Goal: Information Seeking & Learning: Learn about a topic

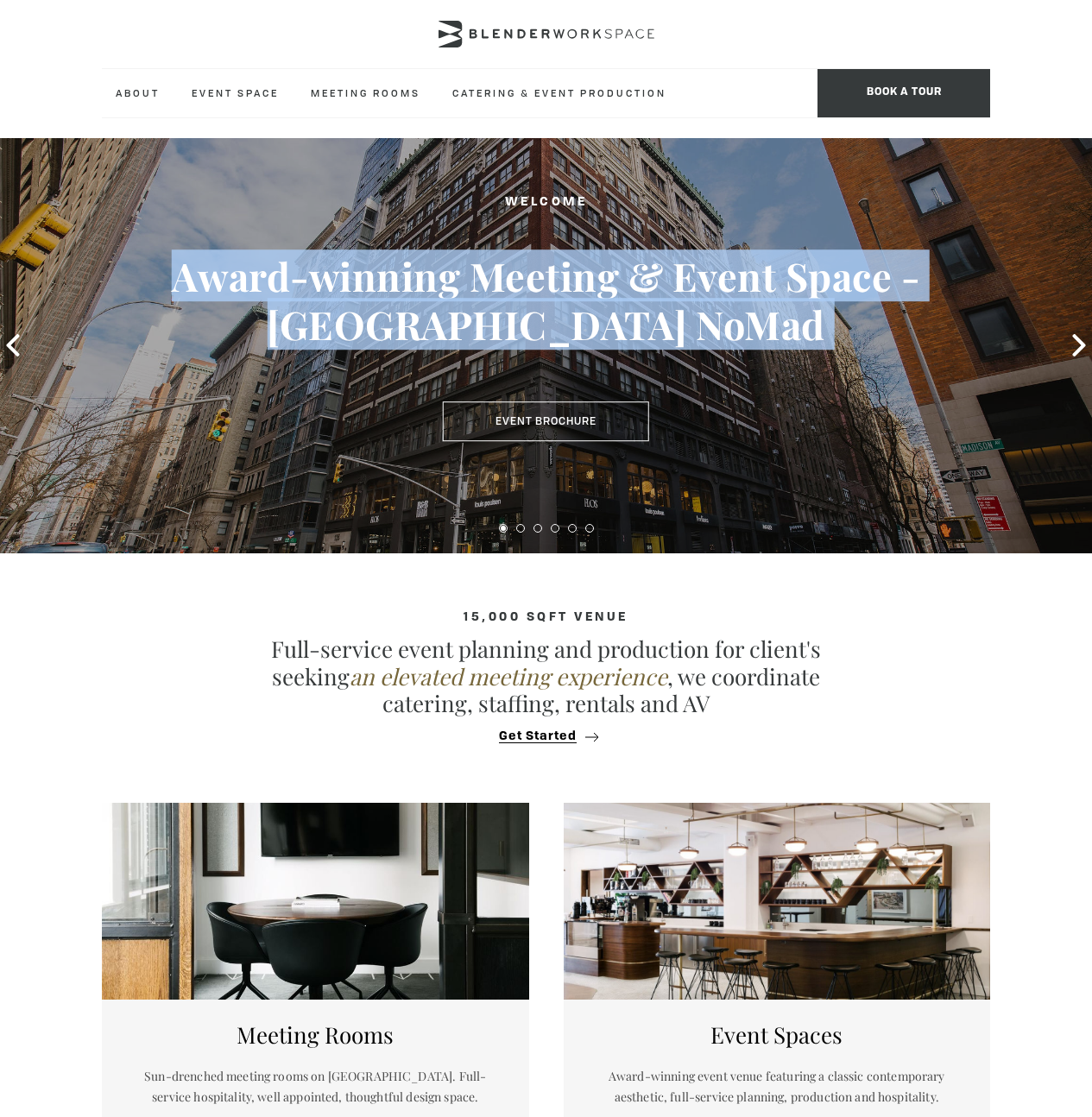
drag, startPoint x: 554, startPoint y: 225, endPoint x: 561, endPoint y: 367, distance: 142.2
click at [561, 367] on div "Welcome Award-winning Meeting & Event Space - [GEOGRAPHIC_DATA] NoMad Event Bro…" at bounding box center [545, 316] width 983 height 249
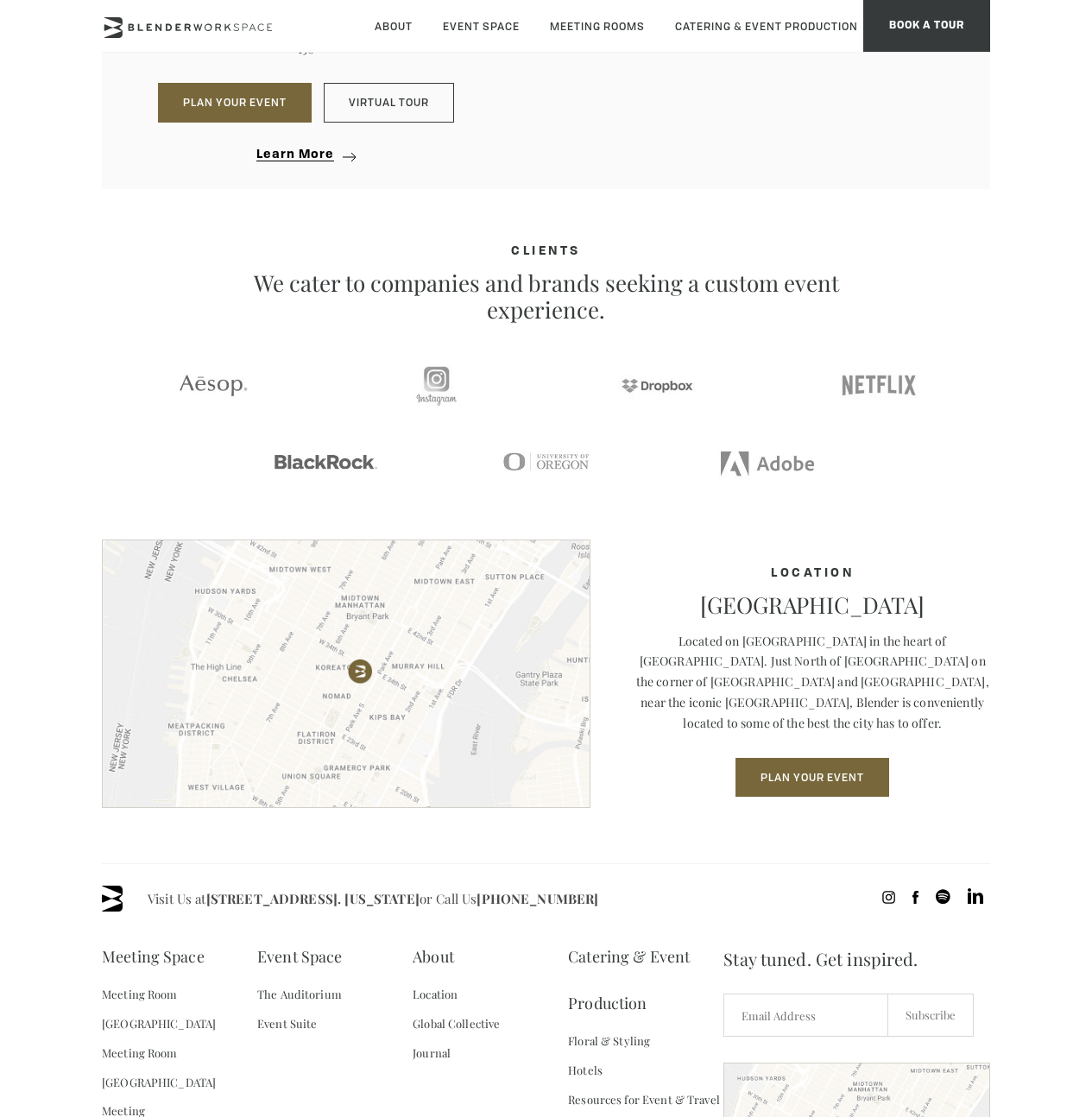
scroll to position [1861, 0]
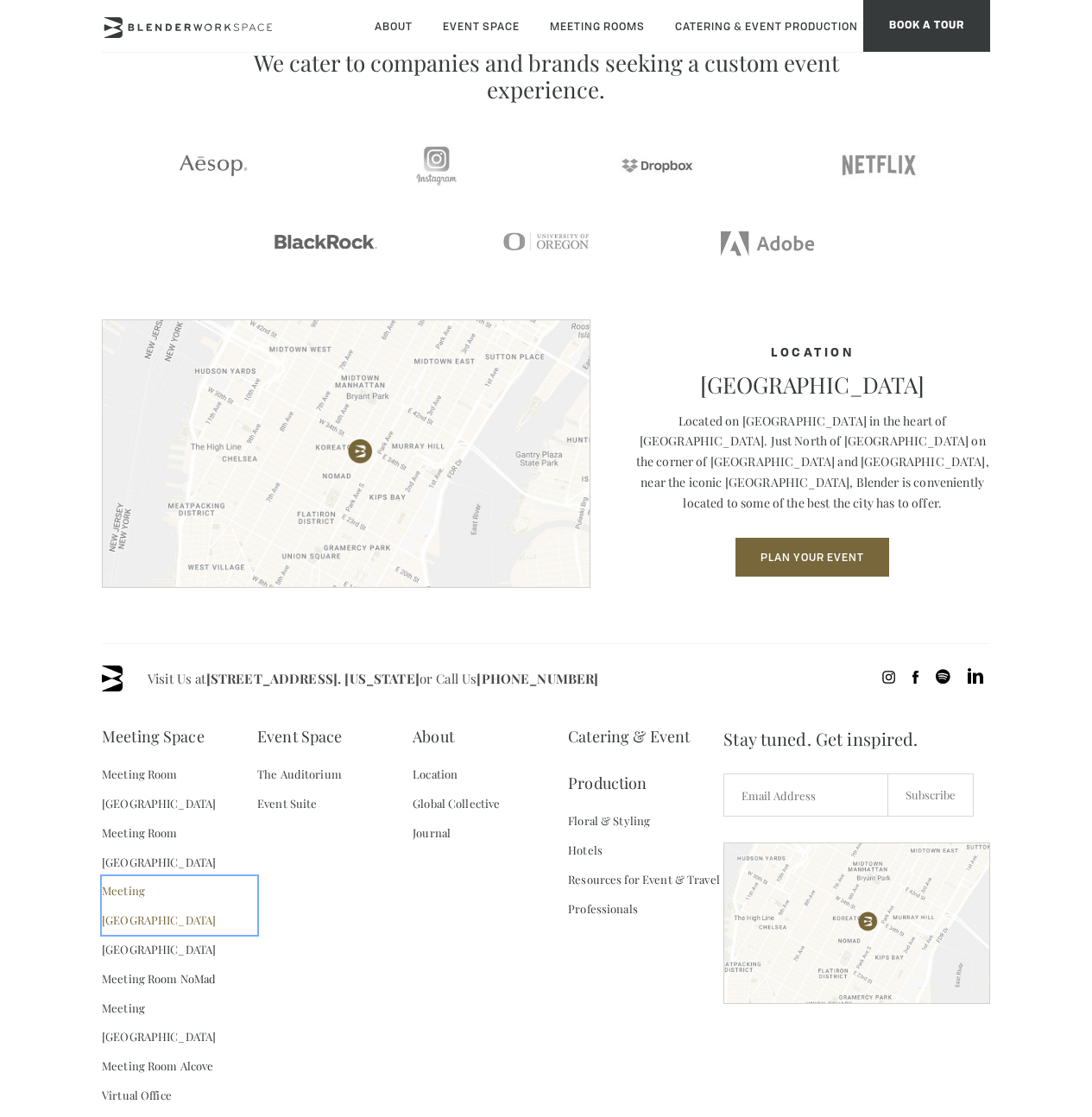
click at [197, 876] on link "Meeting [GEOGRAPHIC_DATA]" at bounding box center [179, 906] width 155 height 59
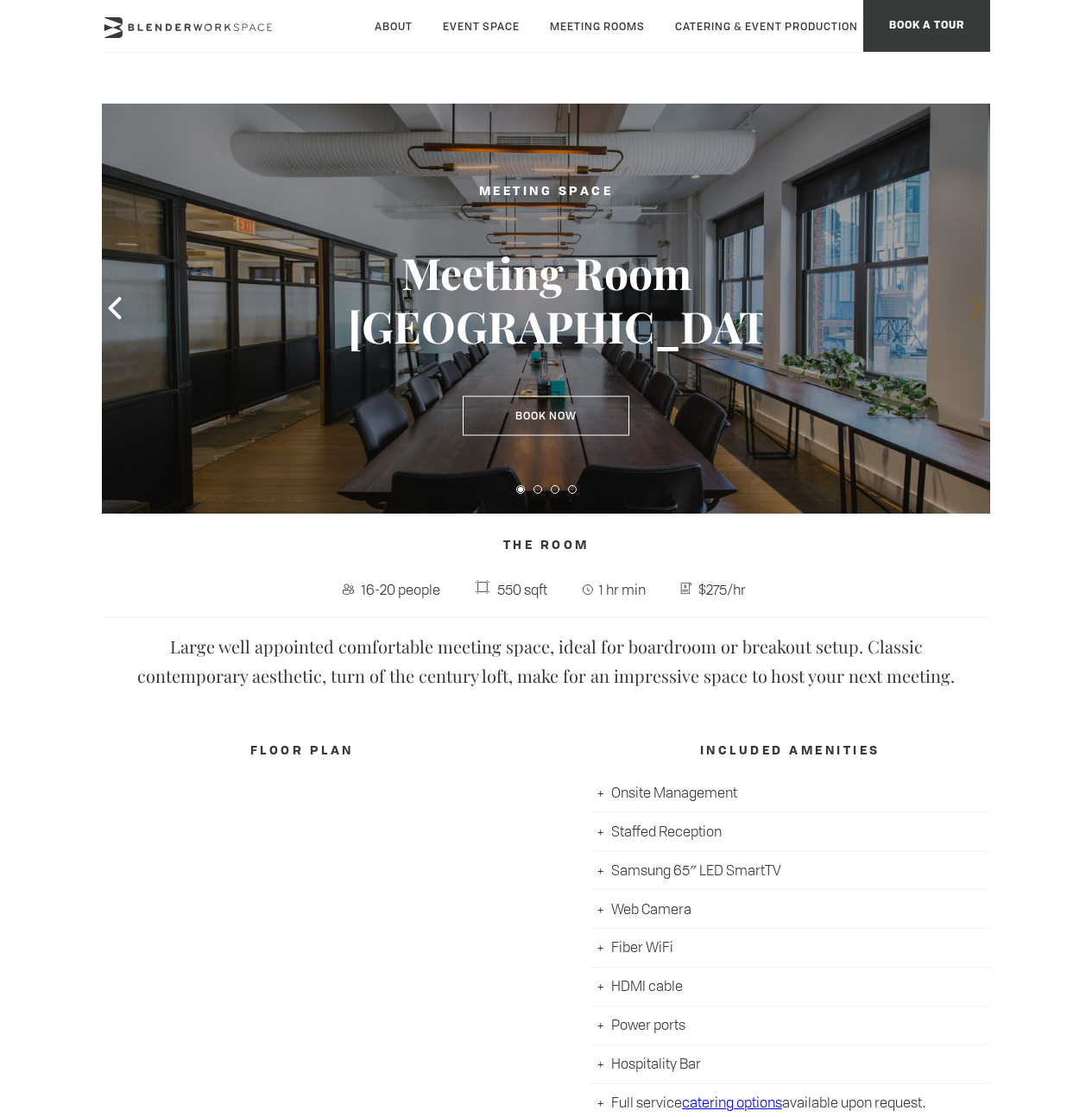
click at [980, 311] on icon at bounding box center [977, 307] width 13 height 22
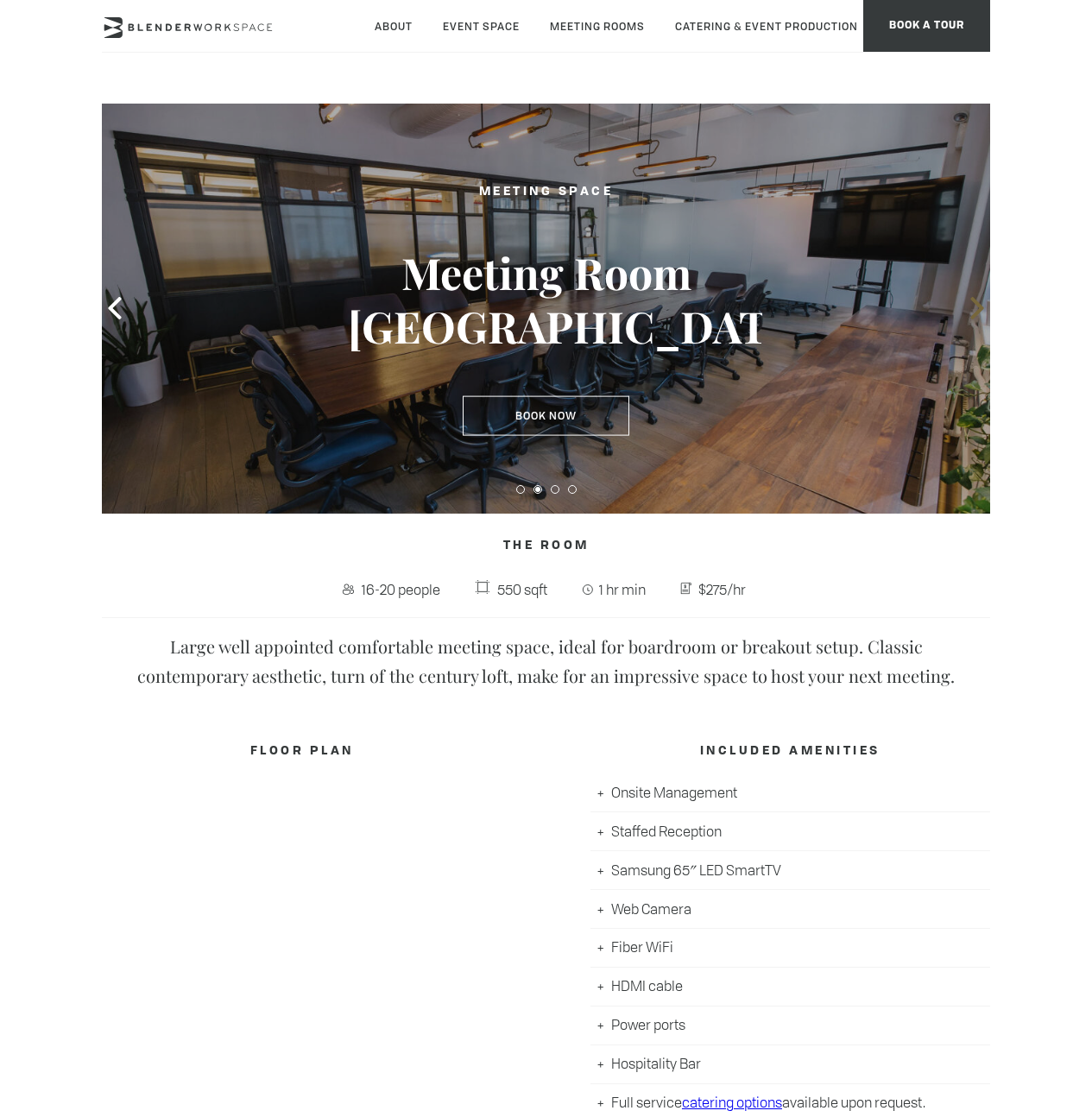
click at [980, 311] on icon at bounding box center [977, 307] width 13 height 22
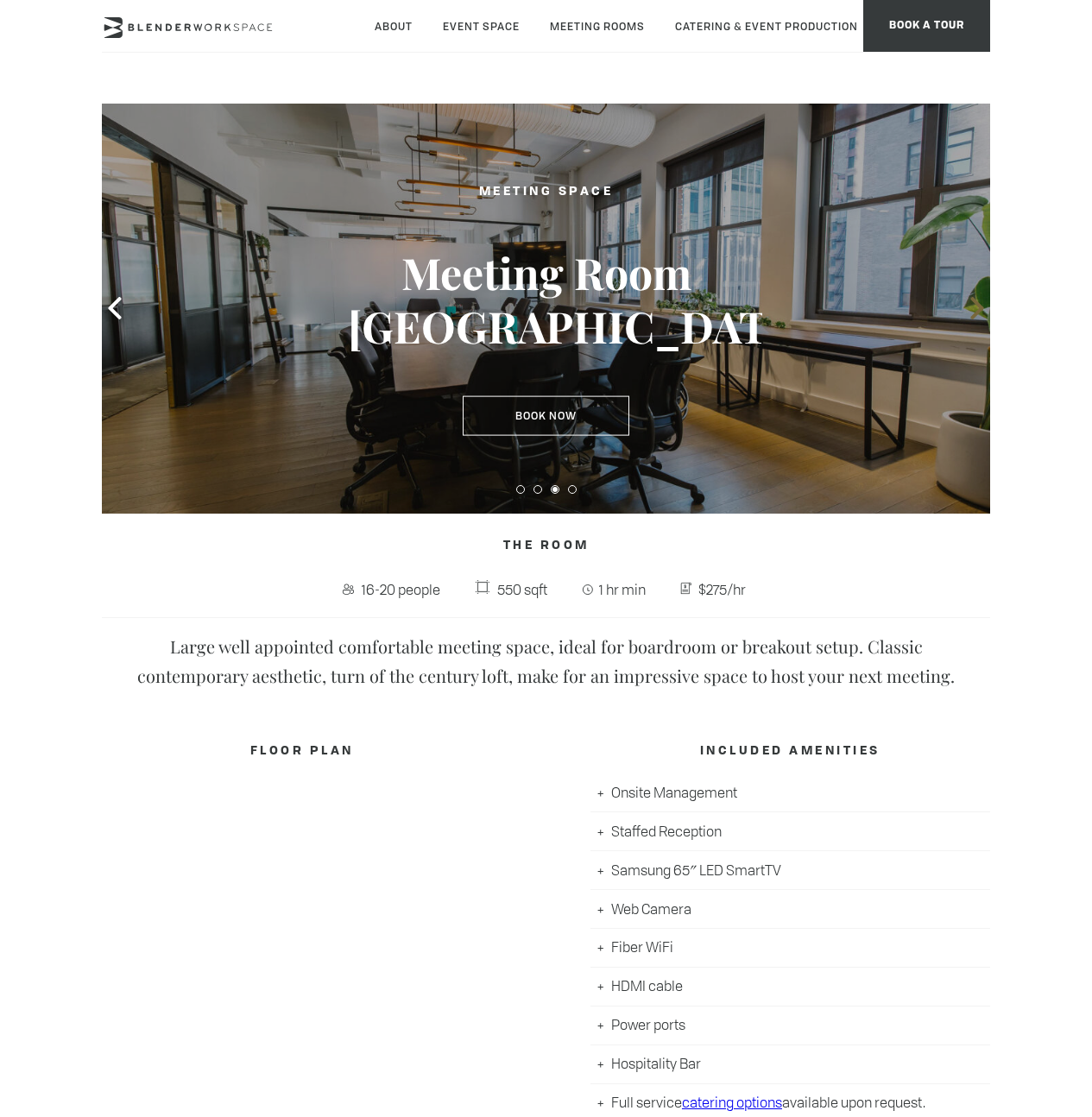
click at [980, 311] on icon at bounding box center [977, 307] width 13 height 22
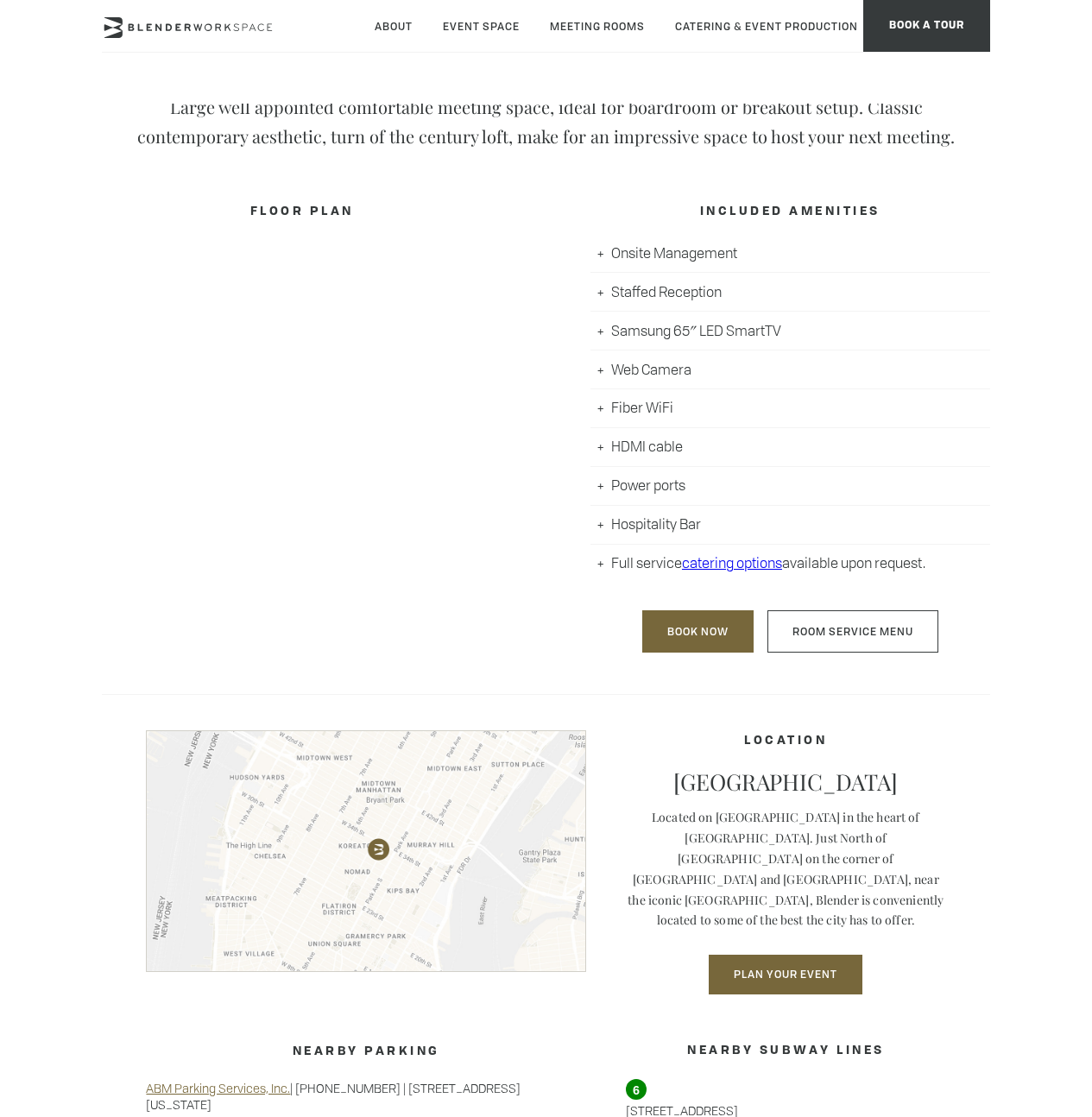
scroll to position [727, 0]
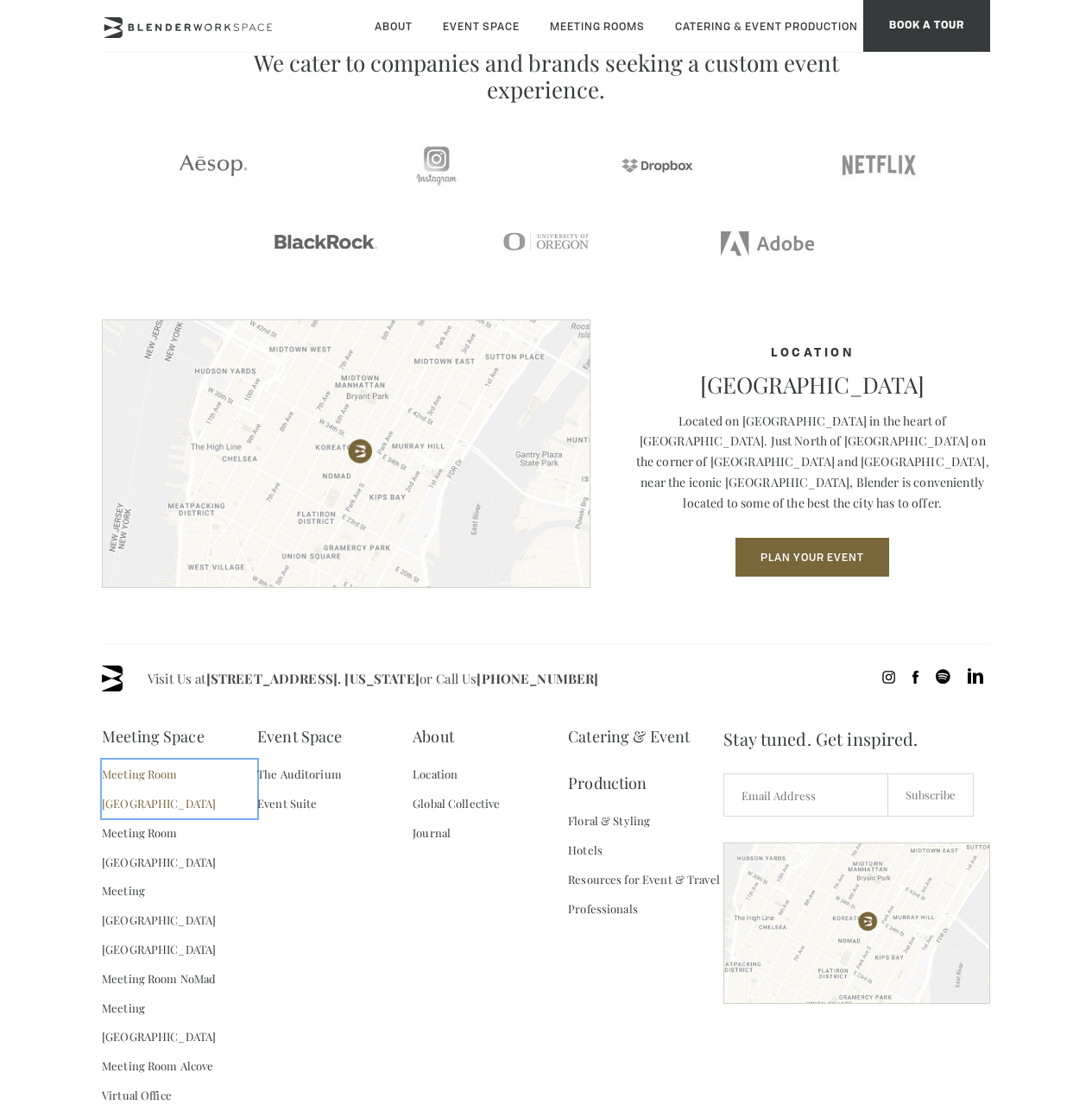
click at [171, 812] on link "Meeting Room [GEOGRAPHIC_DATA]" at bounding box center [179, 788] width 155 height 59
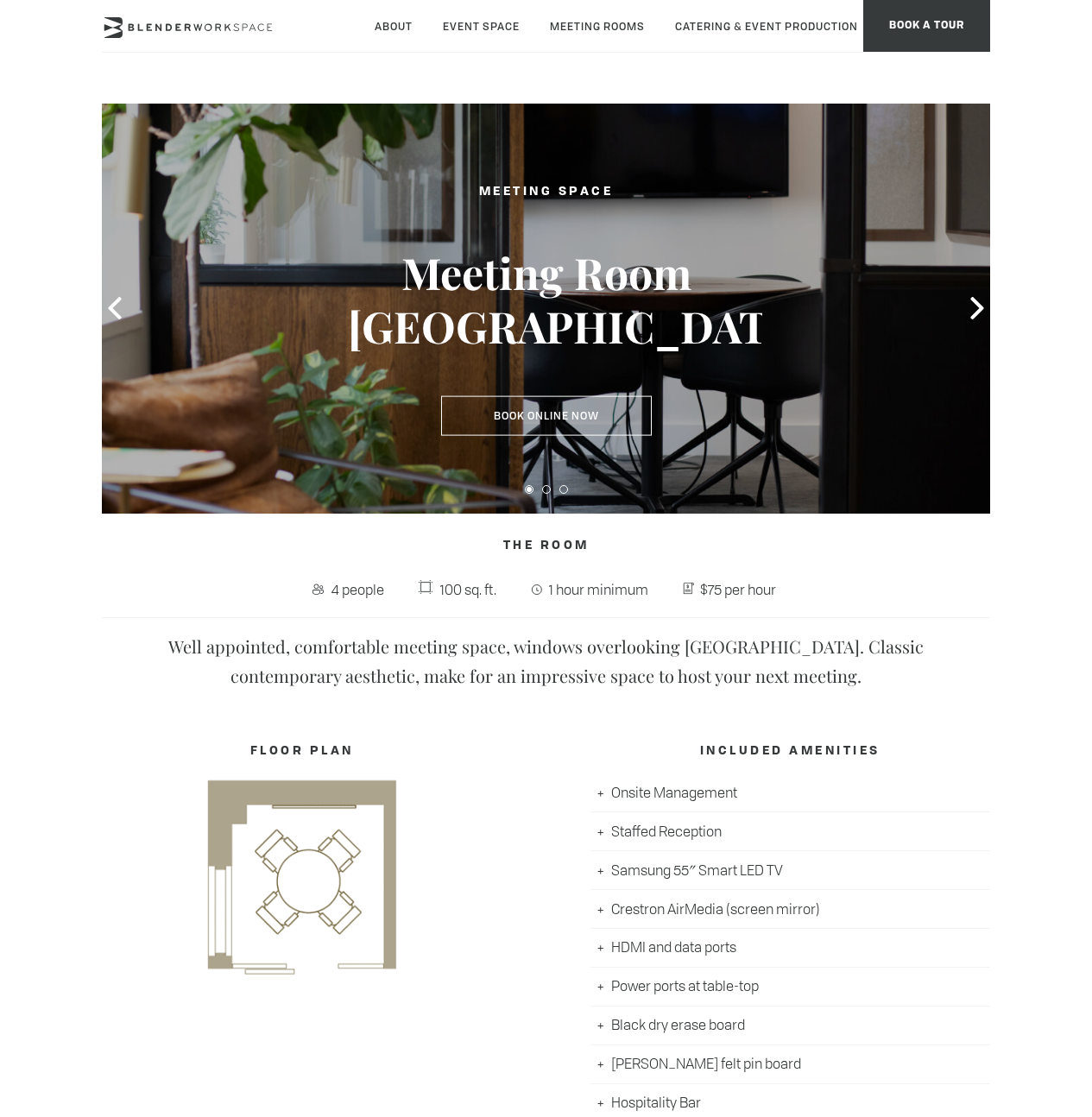
click at [961, 312] on div at bounding box center [546, 309] width 888 height 410
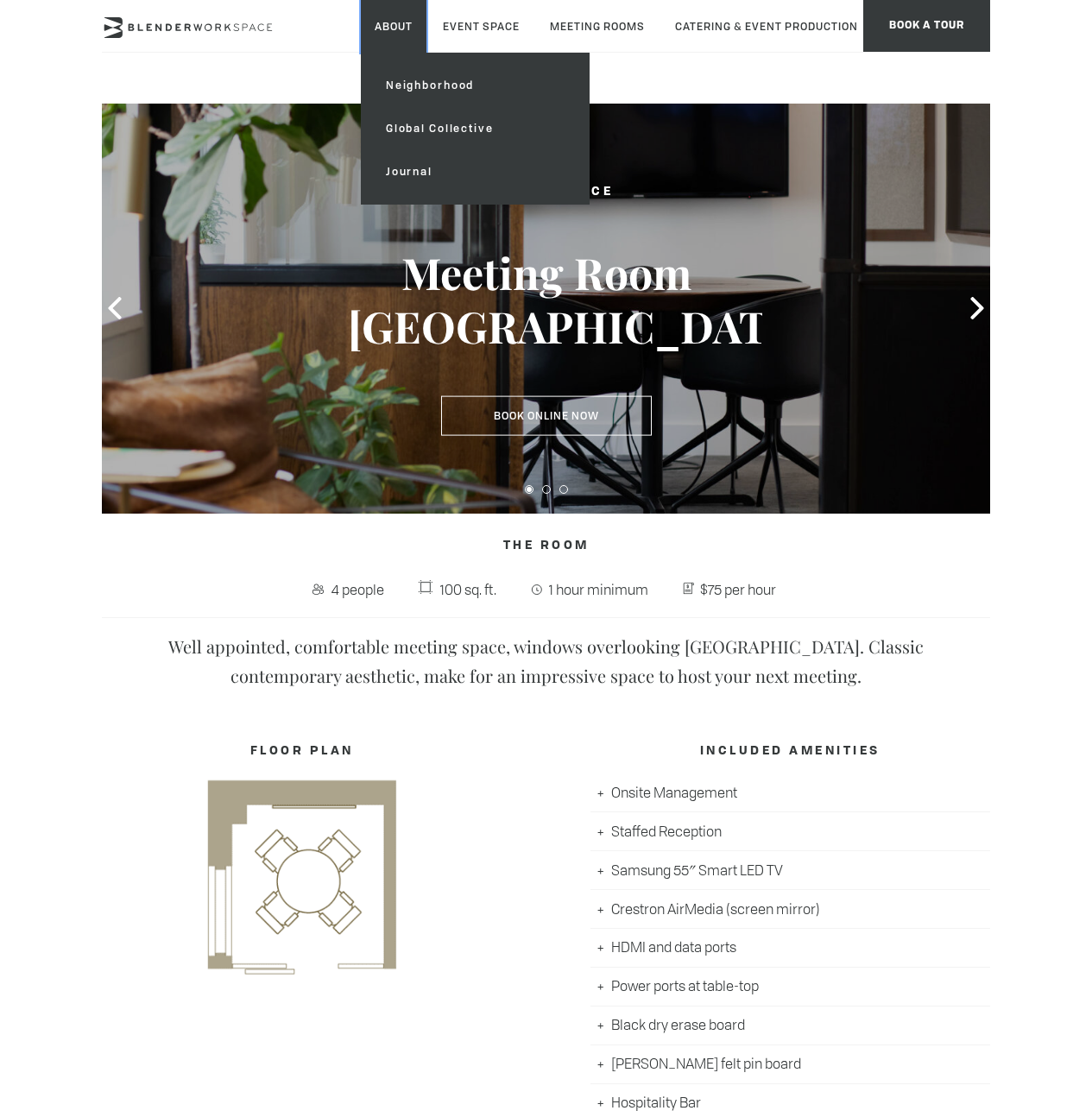
click at [420, 36] on link "About" at bounding box center [393, 26] width 66 height 52
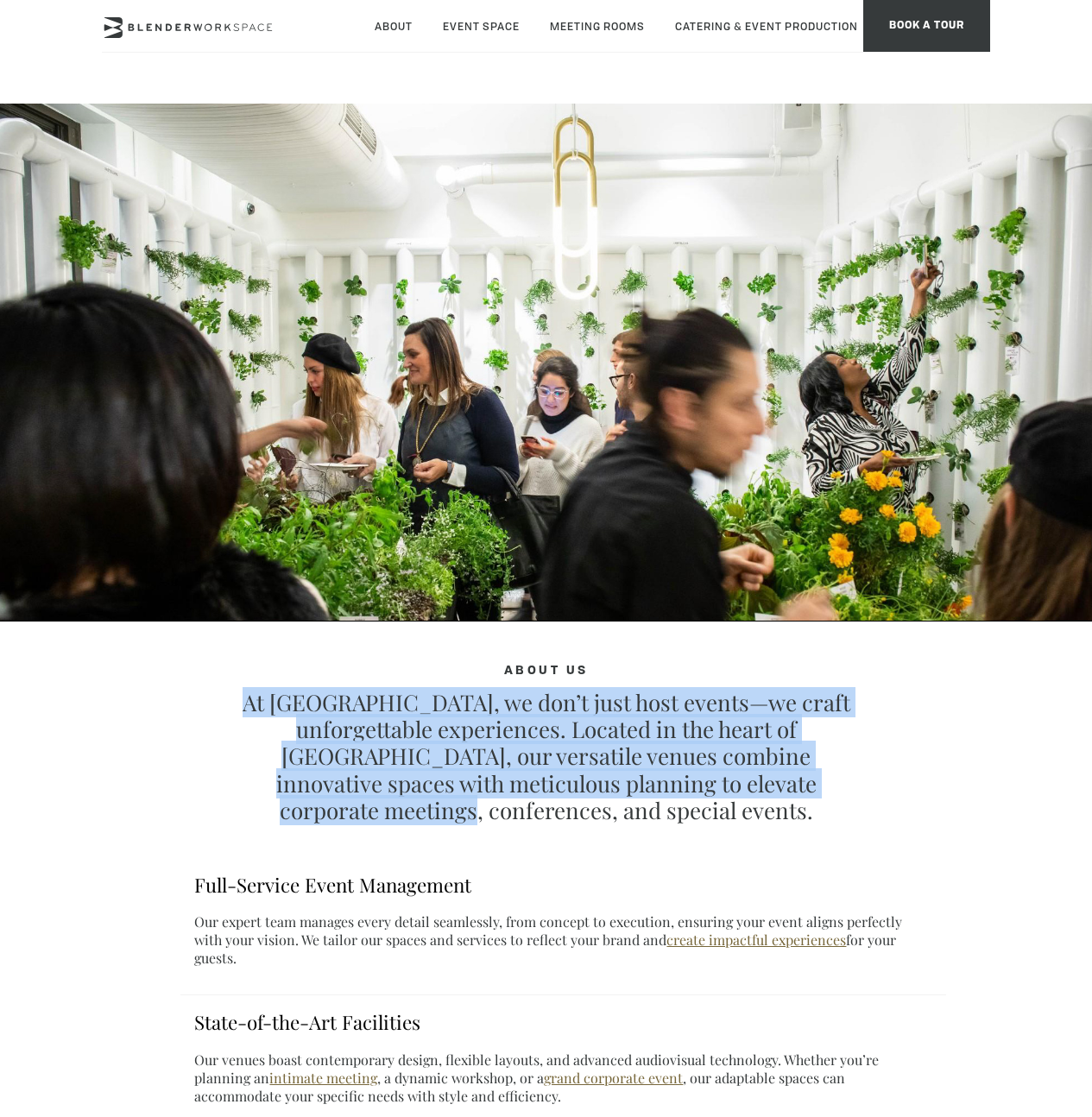
drag, startPoint x: 210, startPoint y: 680, endPoint x: 748, endPoint y: 786, distance: 548.3
click at [748, 786] on div "About Us At Blender, we don’t just host events—we craft unforgettable experienc…" at bounding box center [545, 742] width 799 height 161
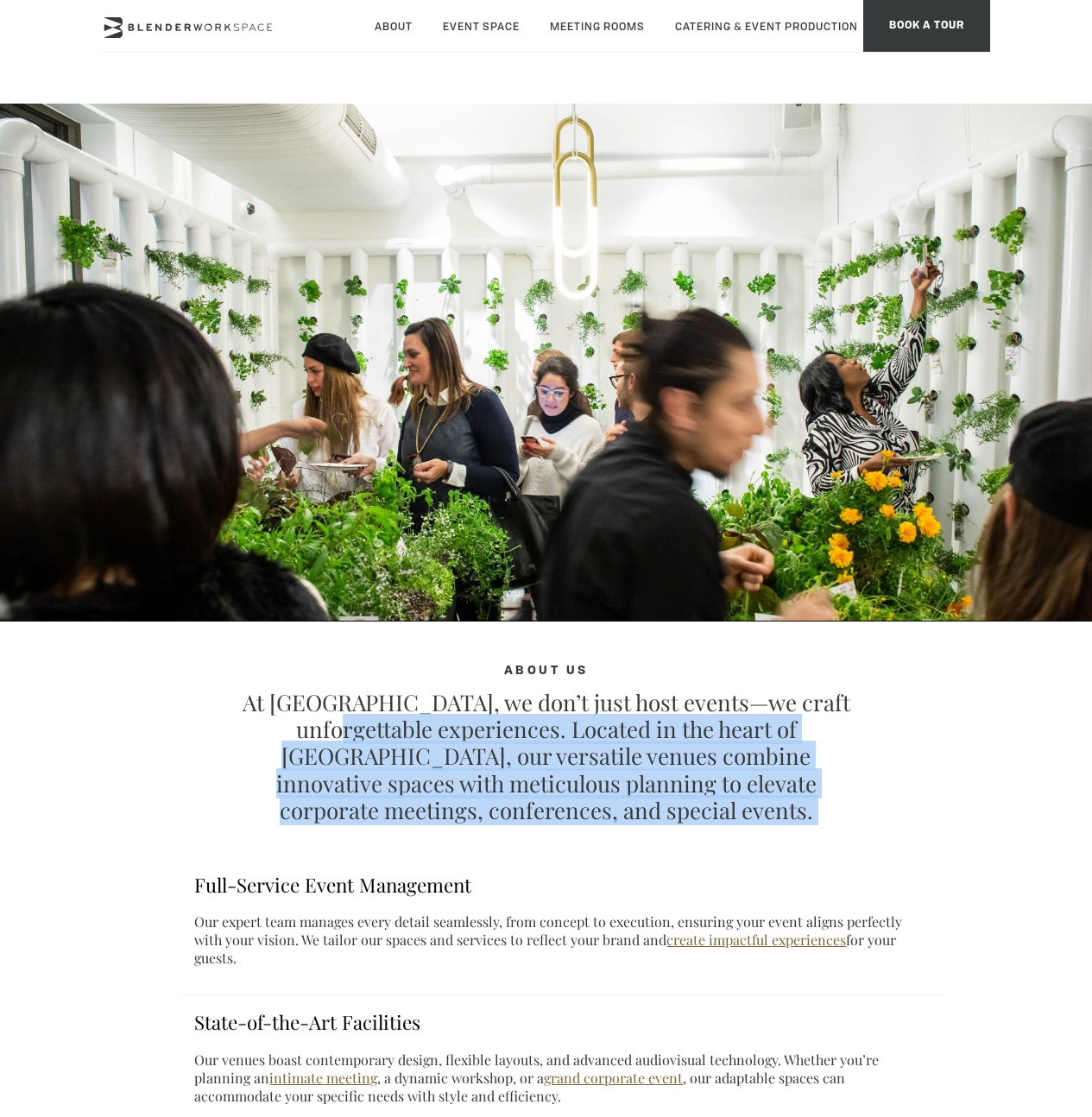
drag, startPoint x: 472, startPoint y: 757, endPoint x: 90, endPoint y: 701, distance: 386.1
drag, startPoint x: 140, startPoint y: 726, endPoint x: 765, endPoint y: 797, distance: 629.0
drag, startPoint x: 670, startPoint y: 891, endPoint x: 245, endPoint y: 724, distance: 456.6
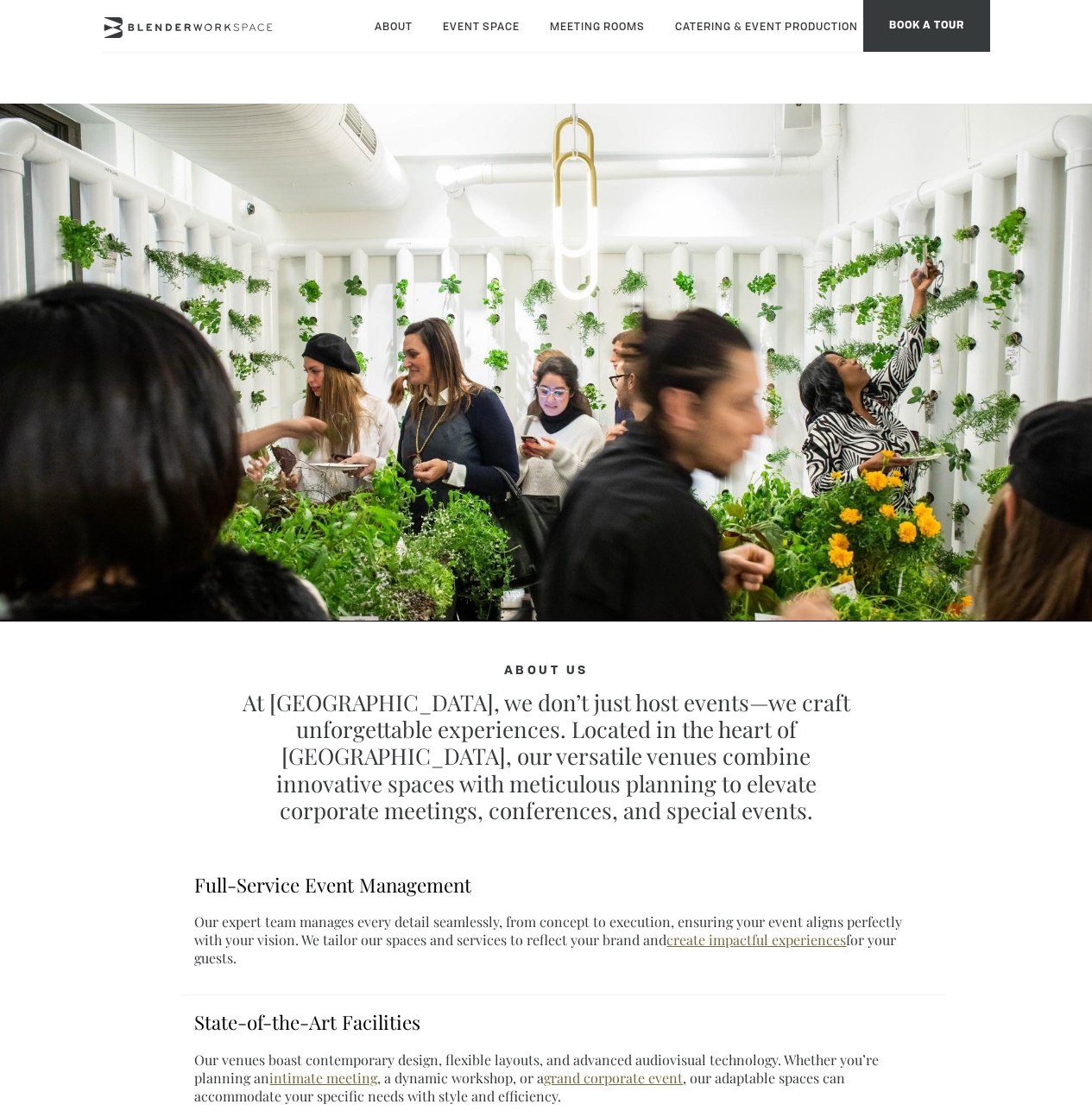
drag, startPoint x: 235, startPoint y: 744, endPoint x: 229, endPoint y: 756, distance: 13.4
click at [234, 746] on p "At Blender, we don’t just host events—we craft unforgettable experiences. Locat…" at bounding box center [545, 757] width 627 height 135
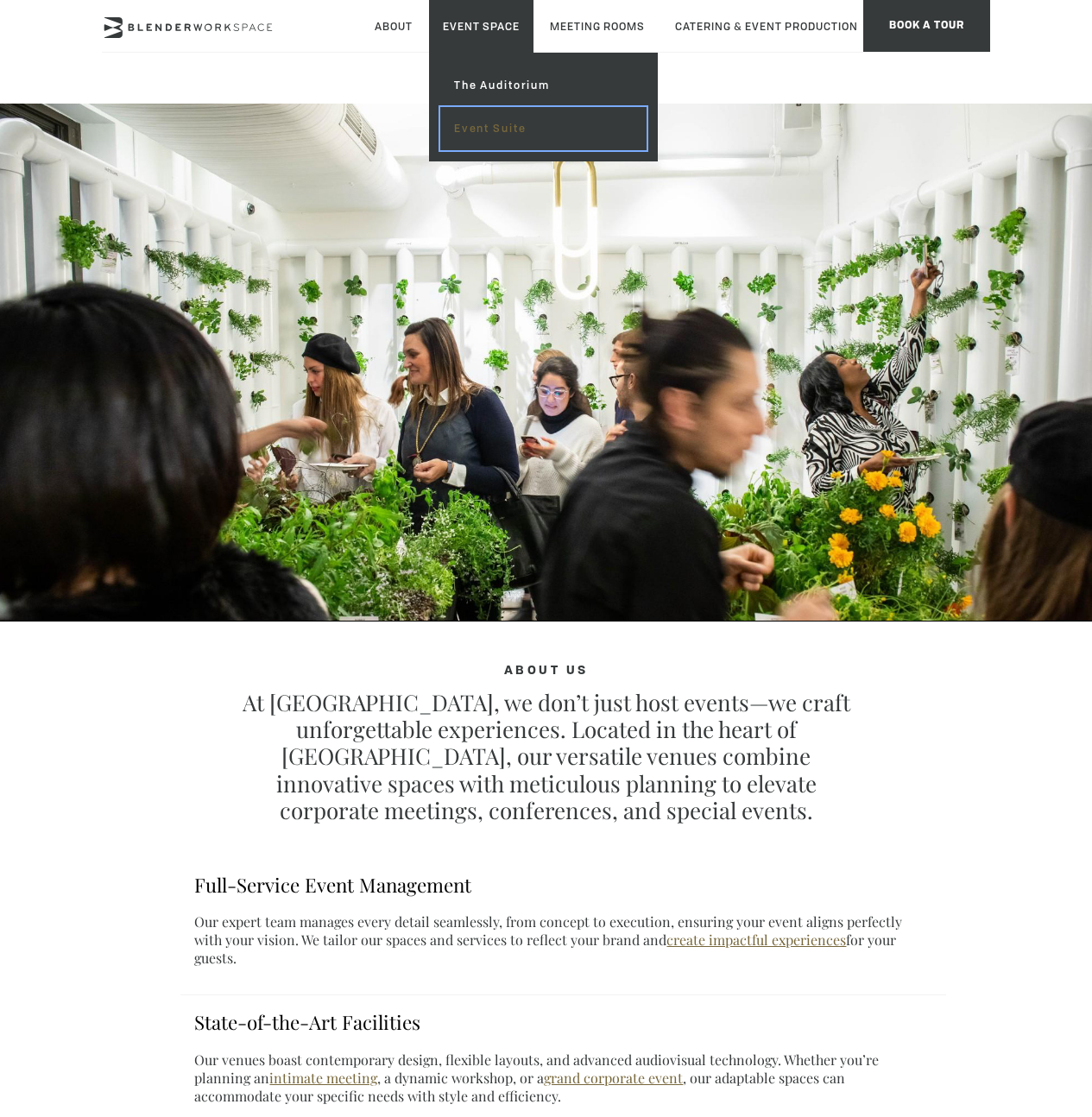
click at [518, 134] on link "Event Suite" at bounding box center [543, 129] width 206 height 44
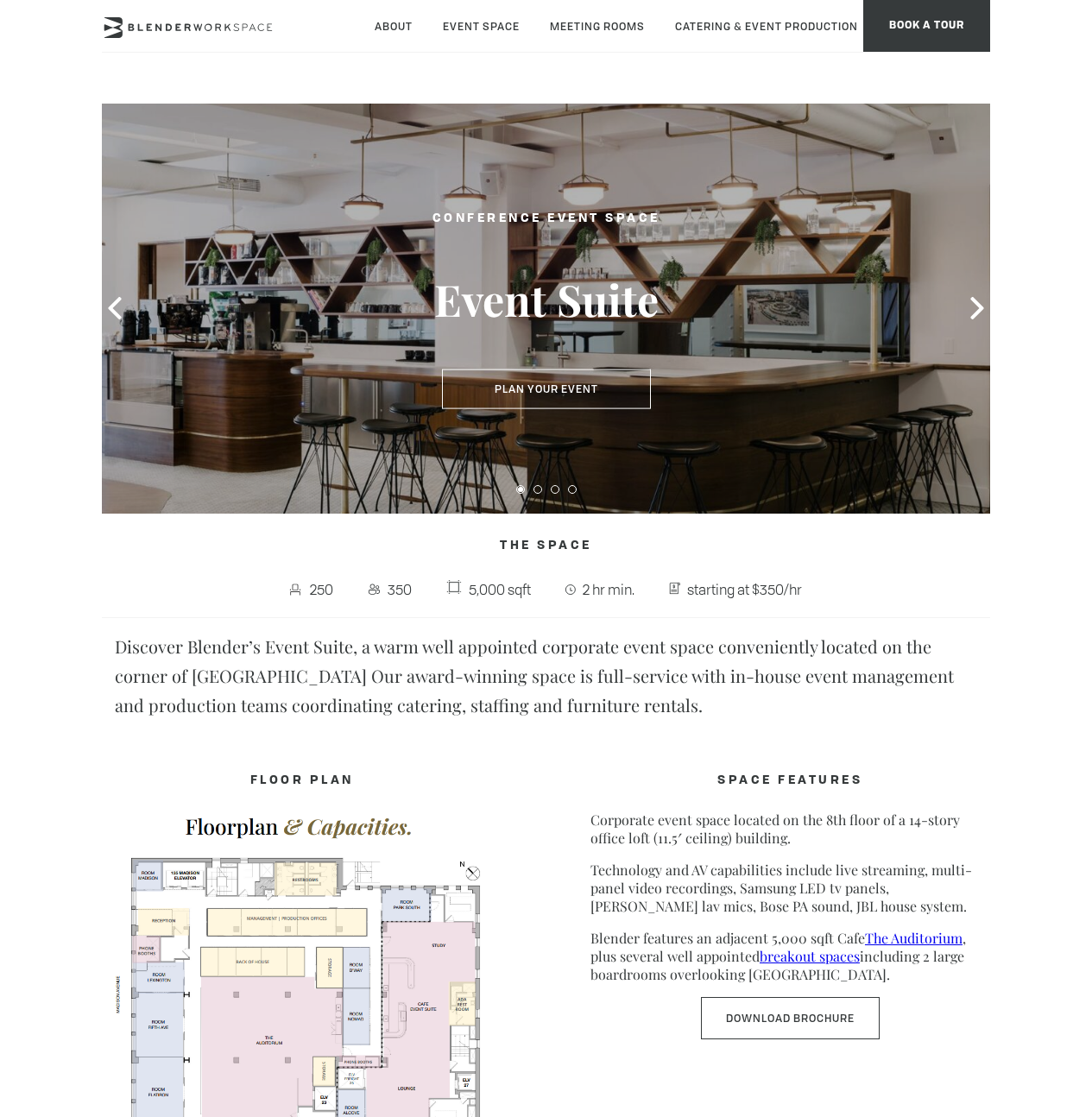
click at [959, 310] on div at bounding box center [546, 309] width 888 height 410
click at [969, 307] on icon at bounding box center [977, 307] width 22 height 22
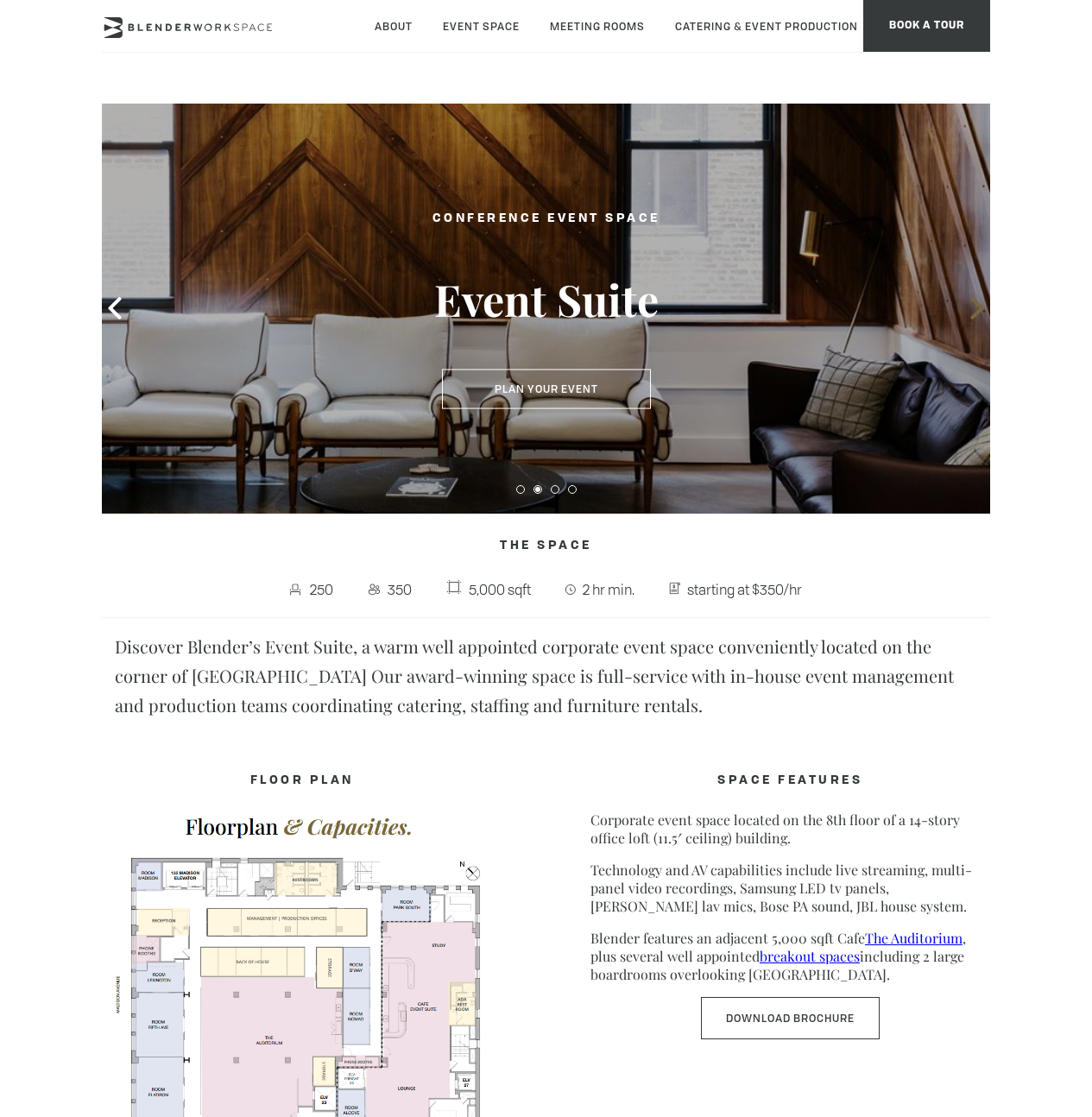
click at [969, 307] on icon at bounding box center [977, 307] width 22 height 22
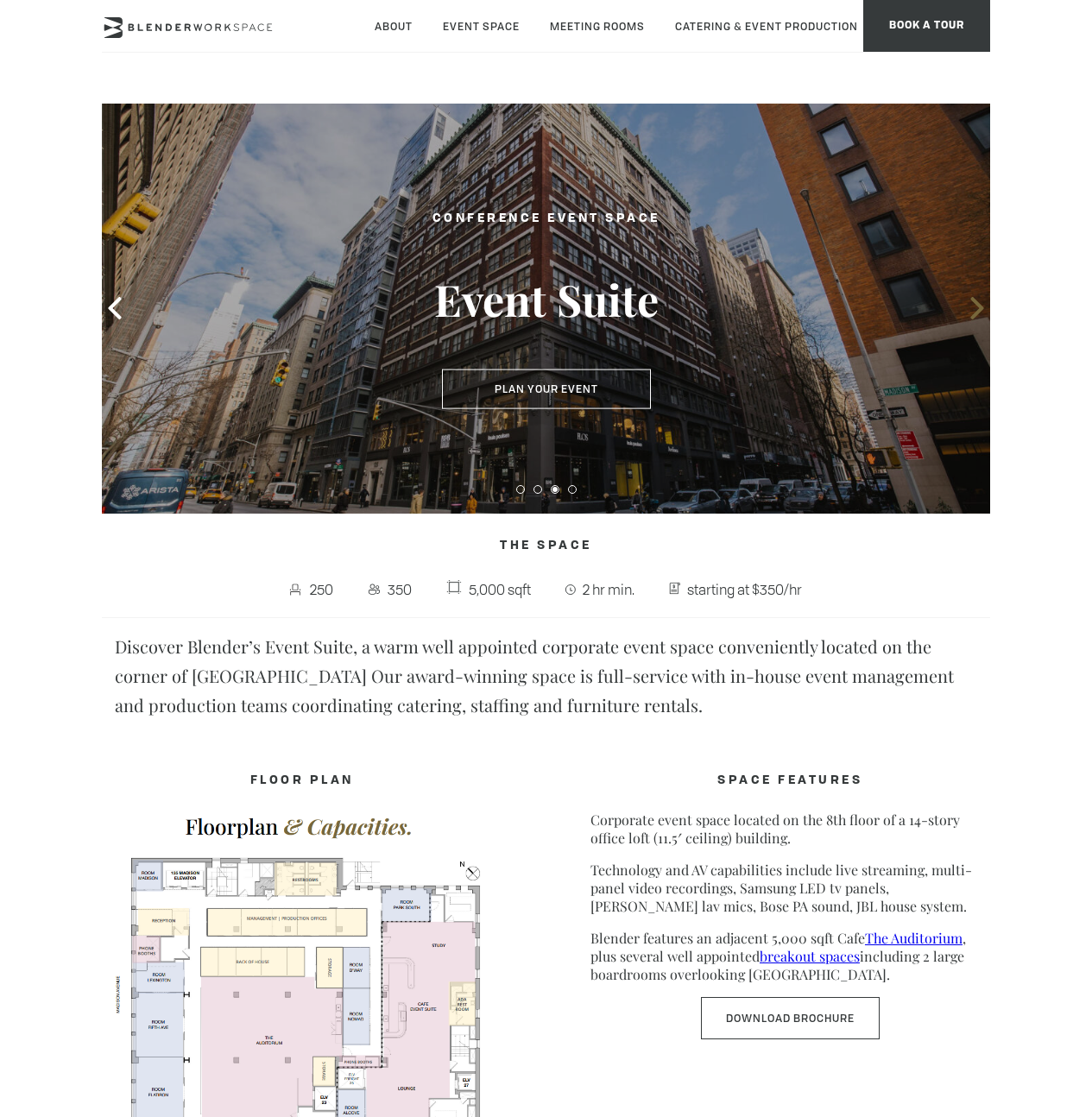
click at [969, 307] on icon at bounding box center [977, 307] width 22 height 22
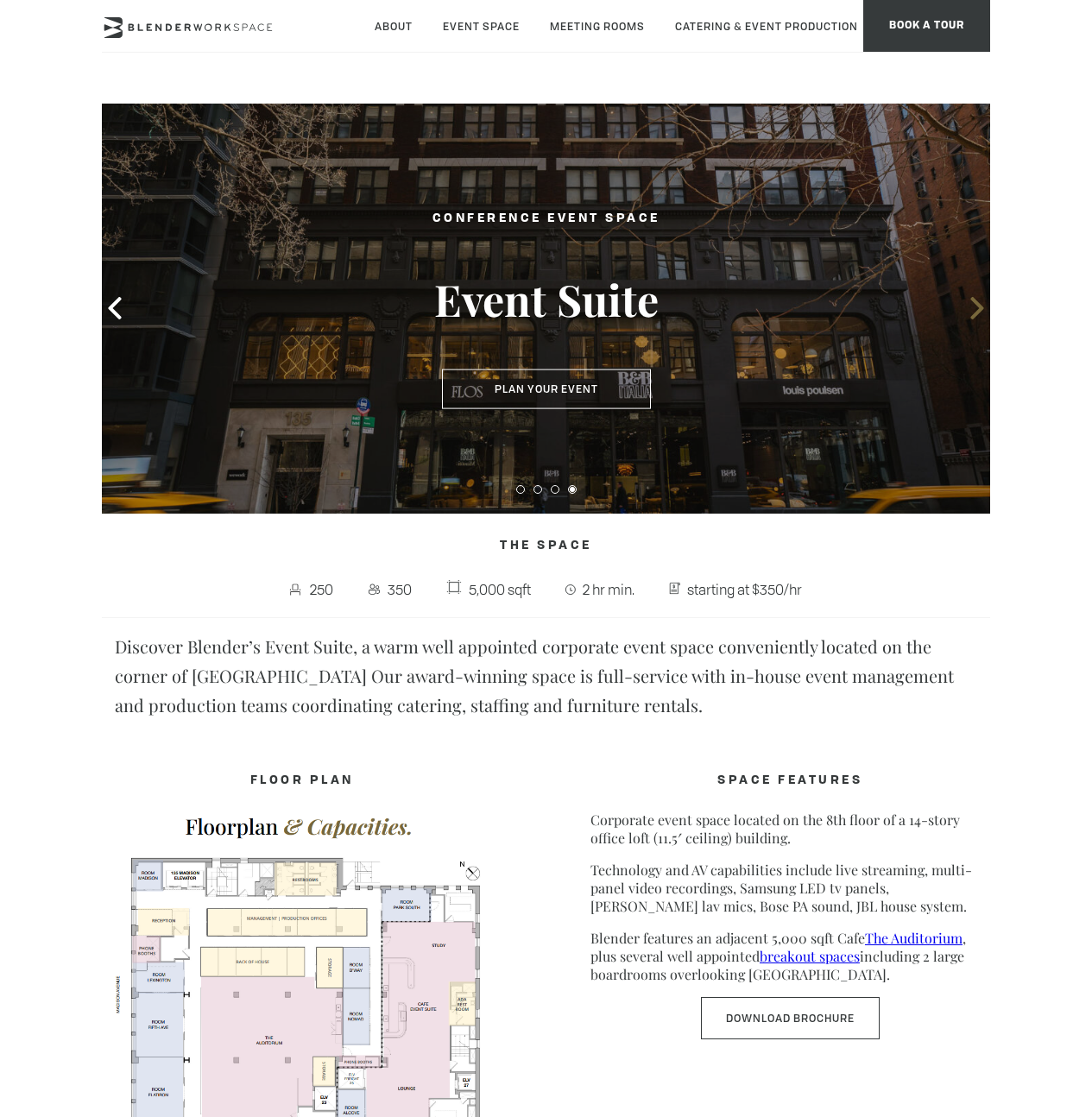
click at [969, 307] on icon at bounding box center [977, 307] width 22 height 22
